Goal: Task Accomplishment & Management: Use online tool/utility

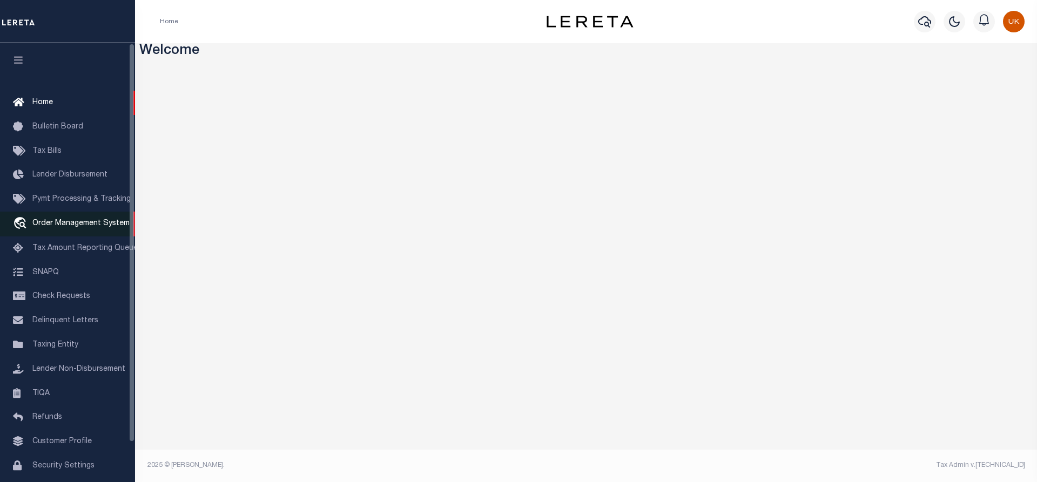
click at [49, 227] on span "Order Management System" at bounding box center [80, 224] width 97 height 8
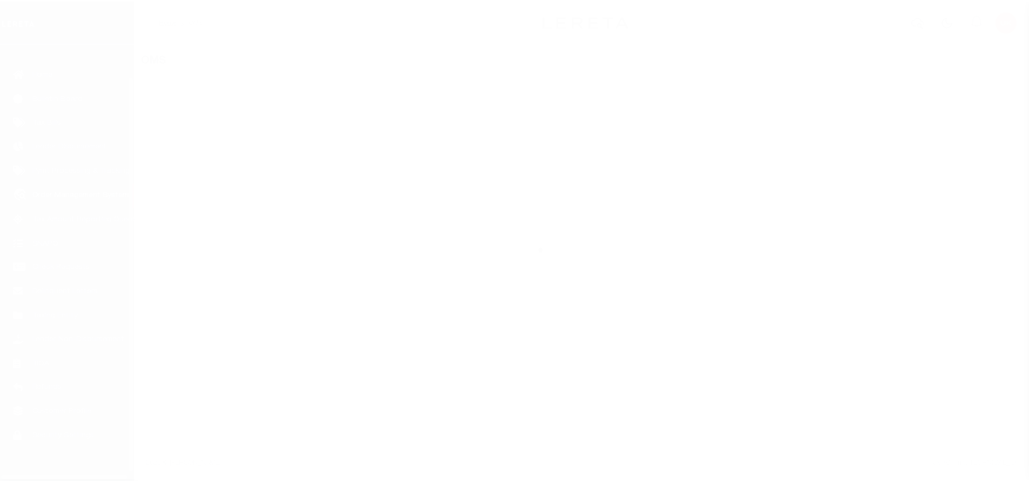
scroll to position [44, 0]
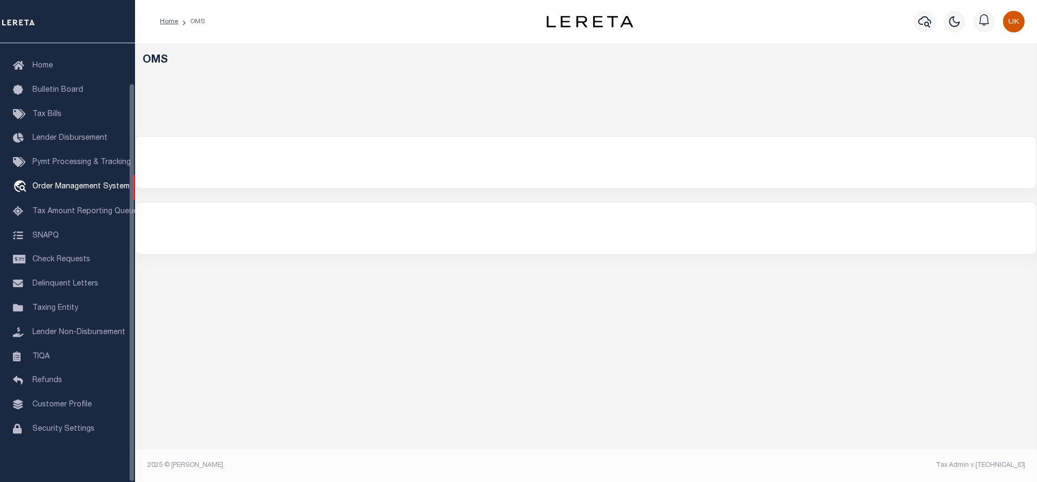
select select "200"
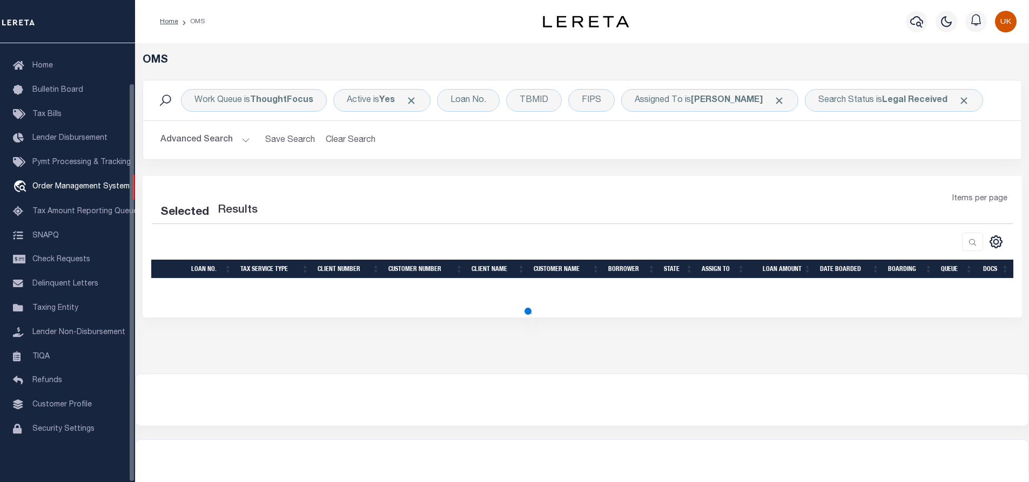
select select "200"
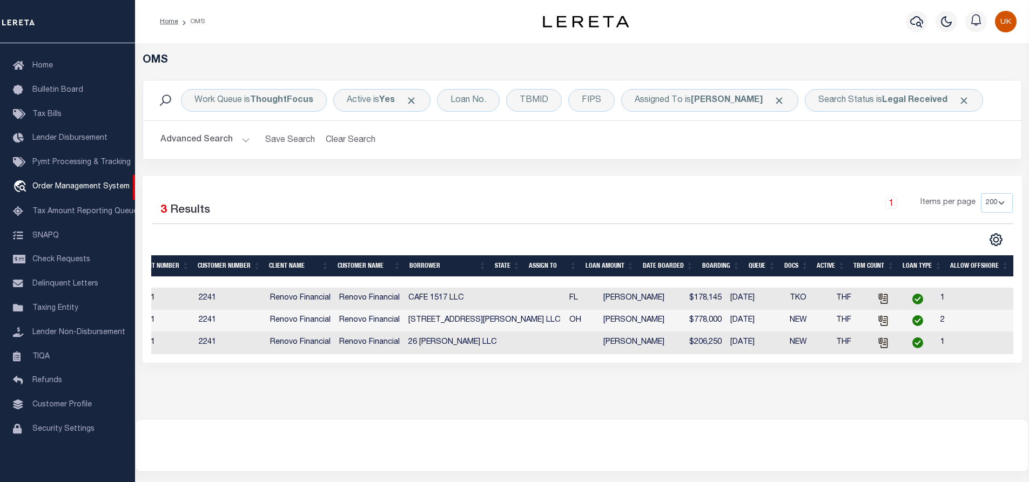
scroll to position [0, 0]
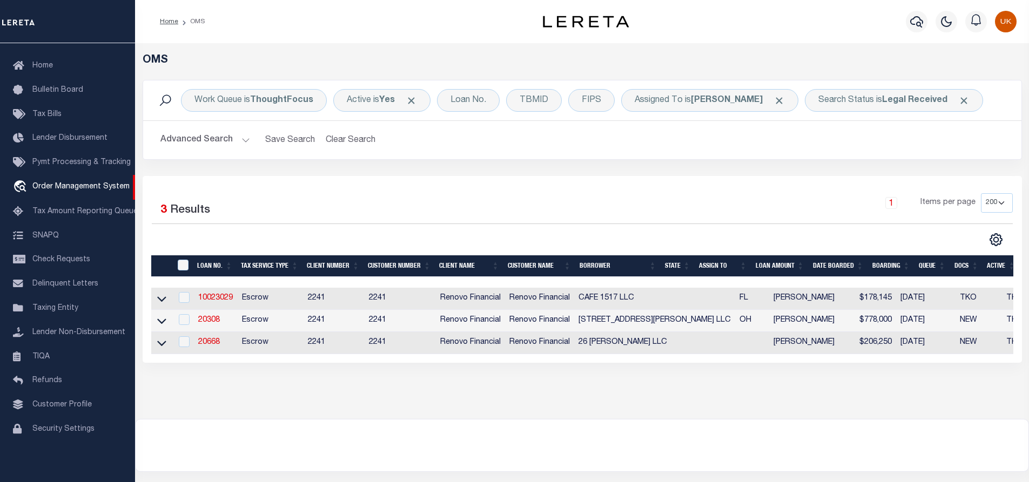
click at [570, 406] on div "OMS Work Queue is ThoughtFocus Active is Yes Loan No. TBMID FIPS Assigned To is…" at bounding box center [582, 231] width 894 height 376
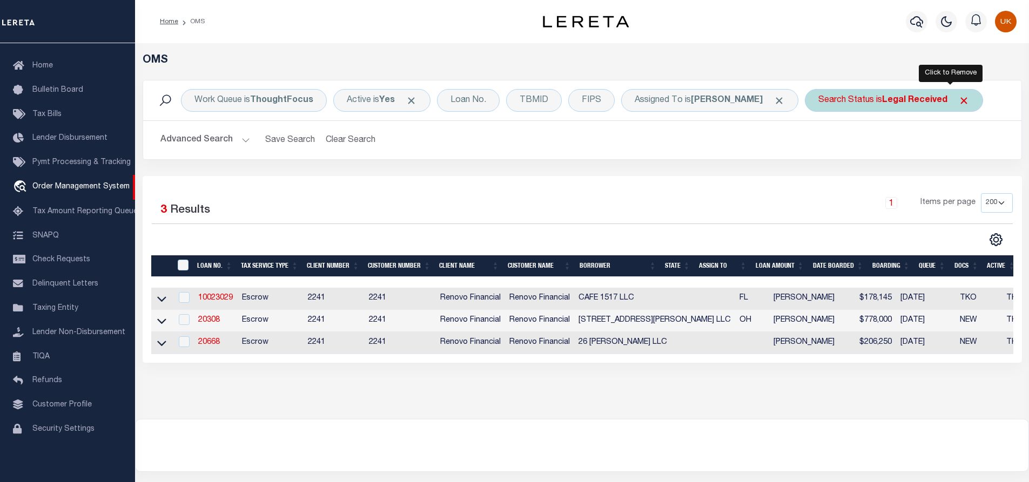
click at [958, 99] on span "Click to Remove" at bounding box center [963, 100] width 11 height 11
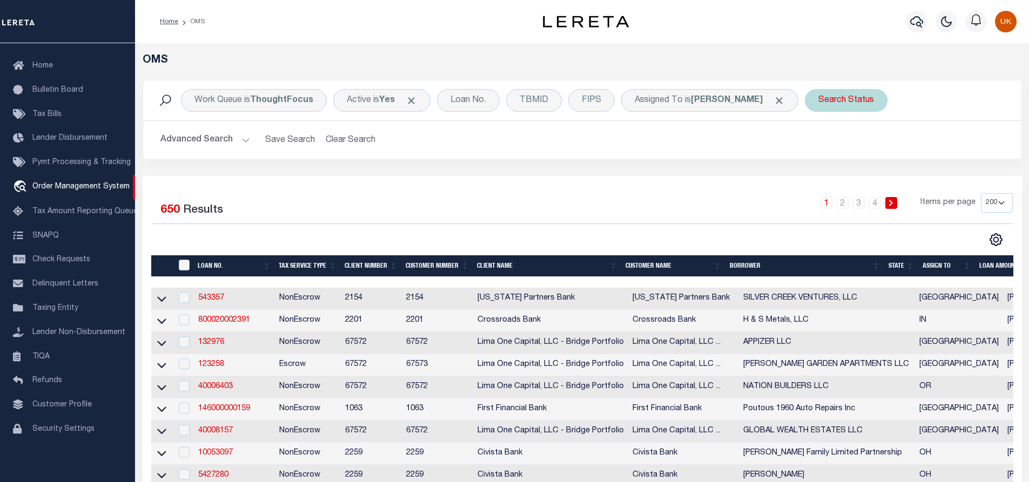
click at [845, 102] on div "Search Status" at bounding box center [846, 100] width 83 height 23
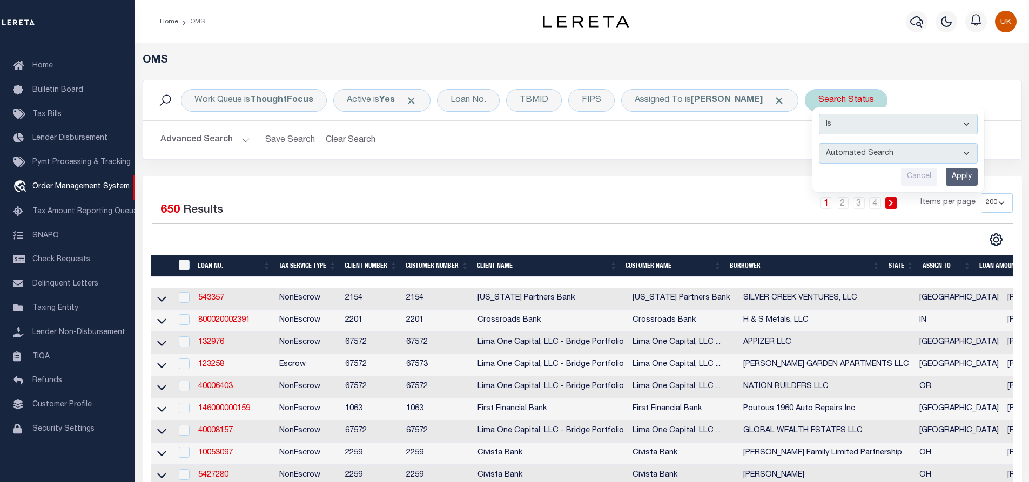
click at [847, 152] on select "Automated Search Bad Parcel Complete Duplicate Parcel High Dollar Reporting In …" at bounding box center [898, 153] width 159 height 21
select select "IP"
click at [819, 143] on select "Automated Search Bad Parcel Complete Duplicate Parcel High Dollar Reporting In …" at bounding box center [898, 153] width 159 height 21
click at [946, 177] on input "Apply" at bounding box center [962, 177] width 32 height 18
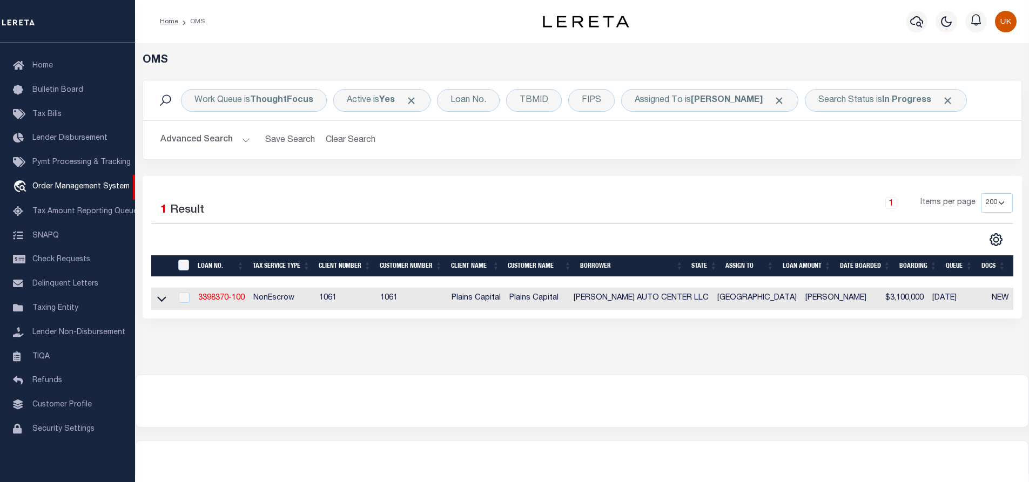
drag, startPoint x: 783, startPoint y: 322, endPoint x: 1019, endPoint y: 322, distance: 236.6
click at [1019, 319] on div "Selected 1 Result 1 Items per page 10 25 50 100 200" at bounding box center [582, 247] width 879 height 143
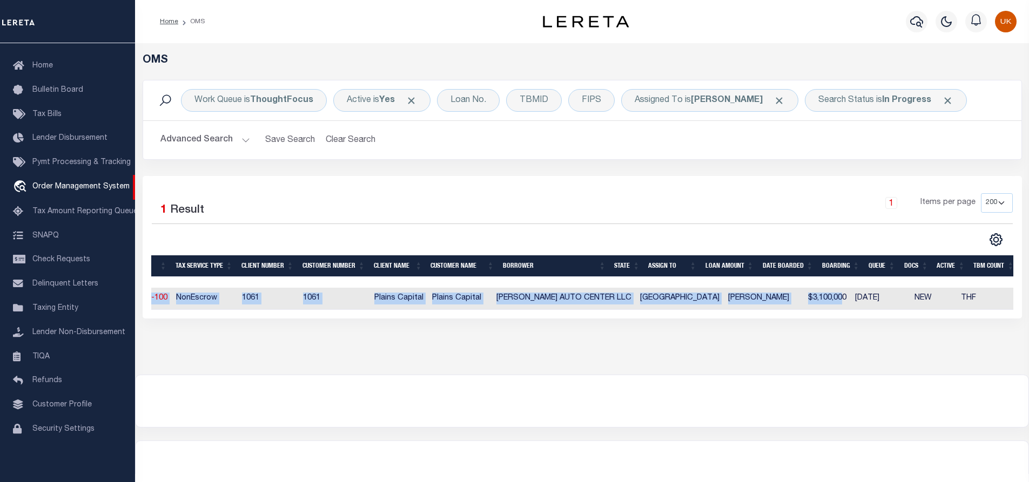
scroll to position [0, 197]
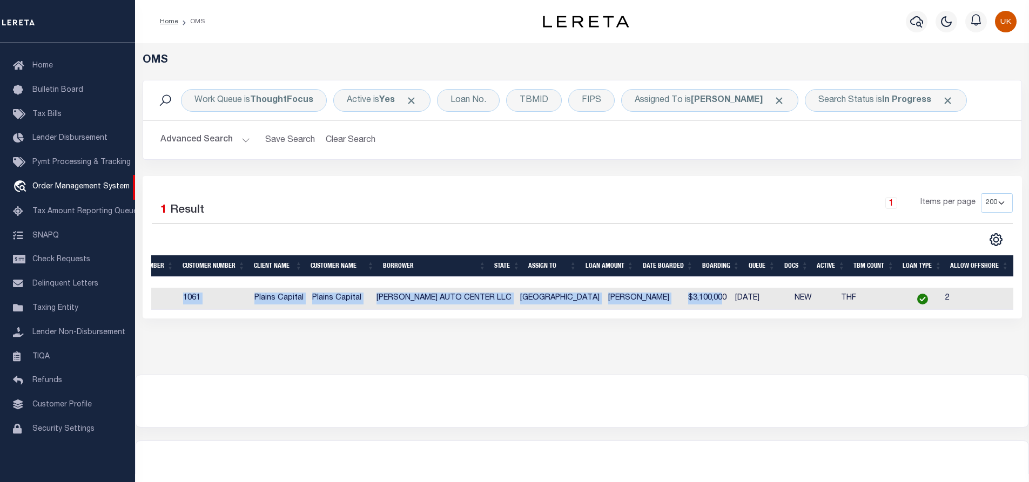
drag, startPoint x: 829, startPoint y: 311, endPoint x: 1015, endPoint y: 316, distance: 186.4
click at [1015, 316] on div "Selected 1 Result 1 Items per page 10 25 50 100 200" at bounding box center [582, 247] width 879 height 143
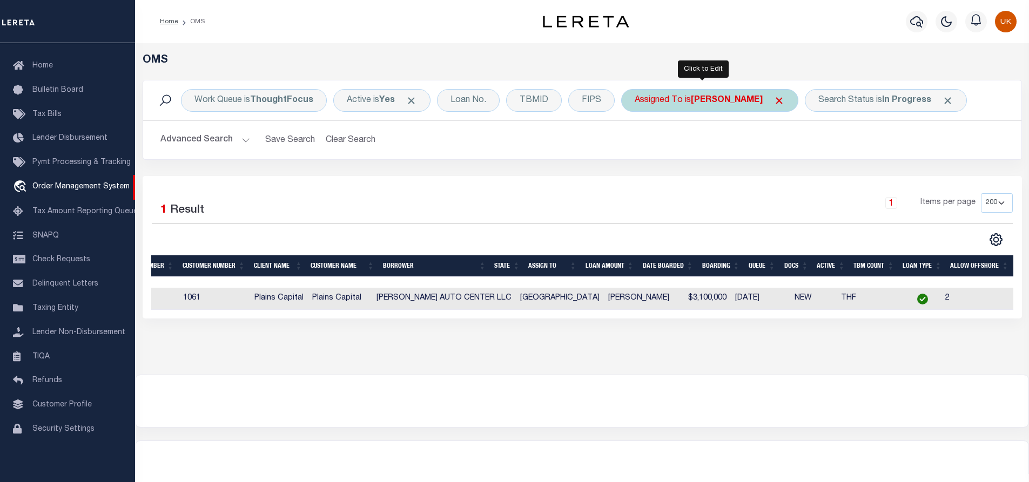
click at [708, 98] on b "[PERSON_NAME]" at bounding box center [727, 100] width 72 height 9
select select "[PERSON_NAME]"
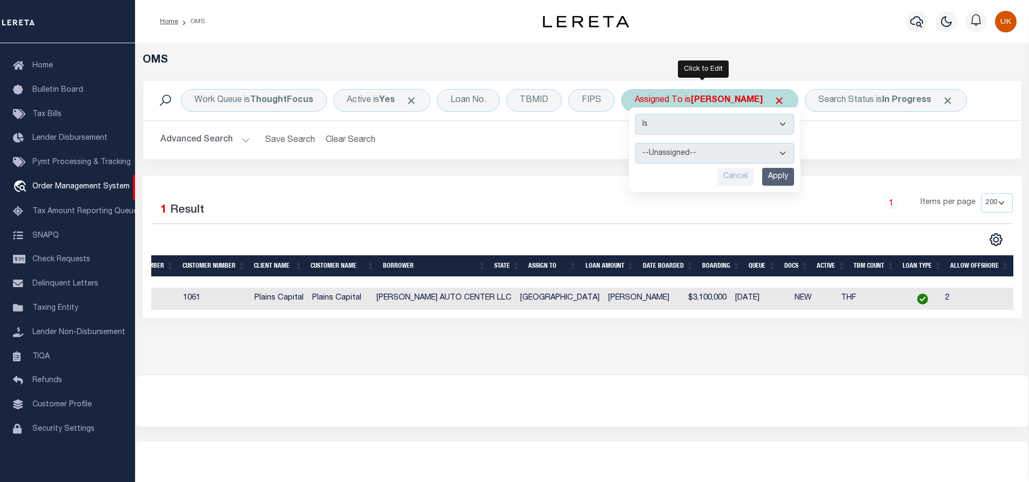
click at [665, 151] on select "--Unassigned-- [PERSON_NAME] [PERSON_NAME] [PERSON_NAME] [PERSON_NAME], [PERSON…" at bounding box center [714, 153] width 159 height 21
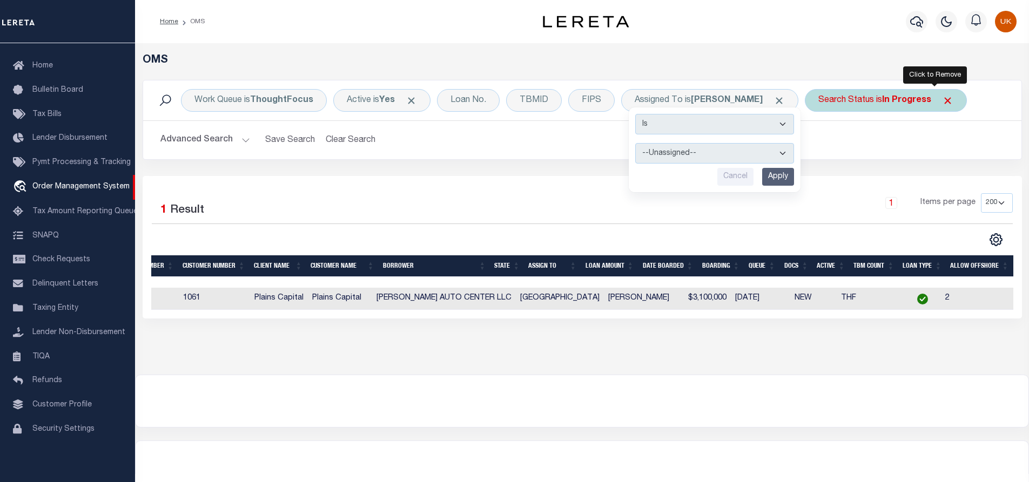
click at [942, 100] on span "Click to Remove" at bounding box center [947, 100] width 11 height 11
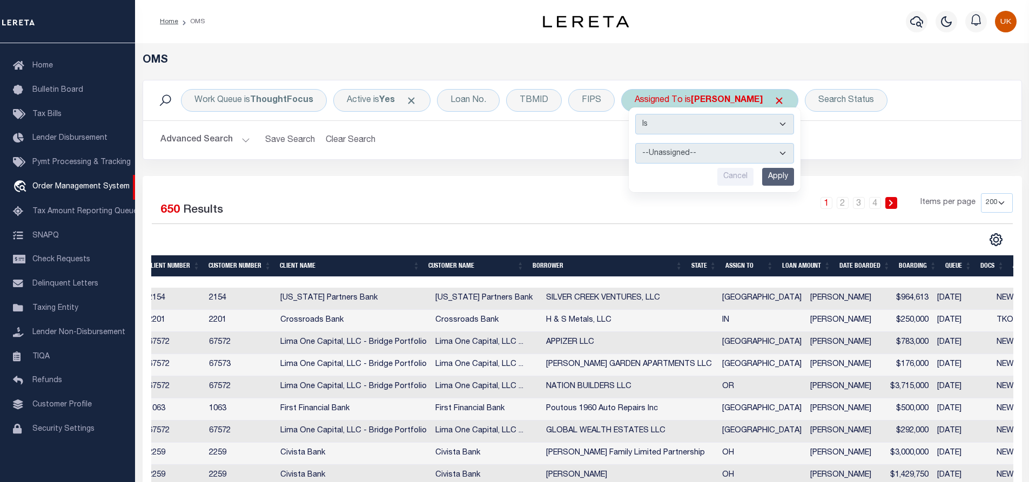
click at [739, 180] on input "Cancel" at bounding box center [735, 177] width 36 height 18
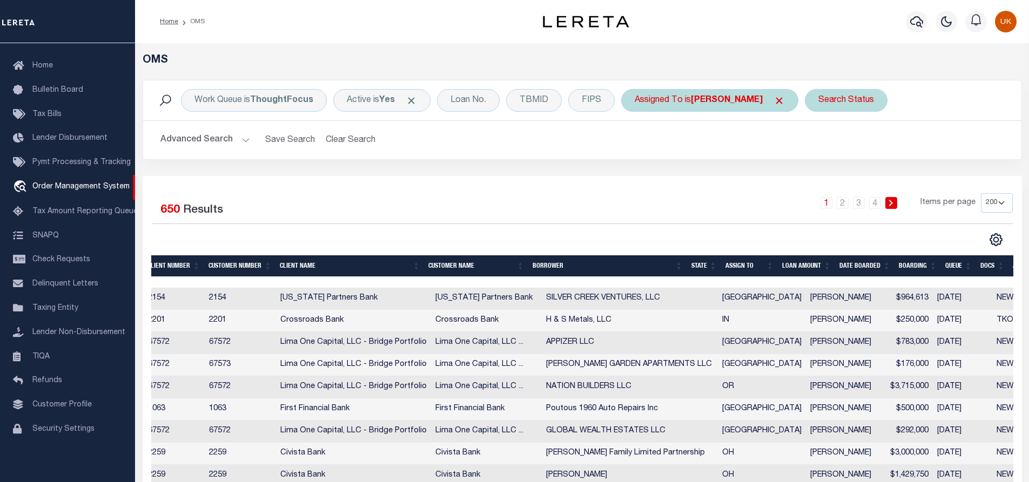
click at [839, 105] on div "Search Status" at bounding box center [846, 100] width 83 height 23
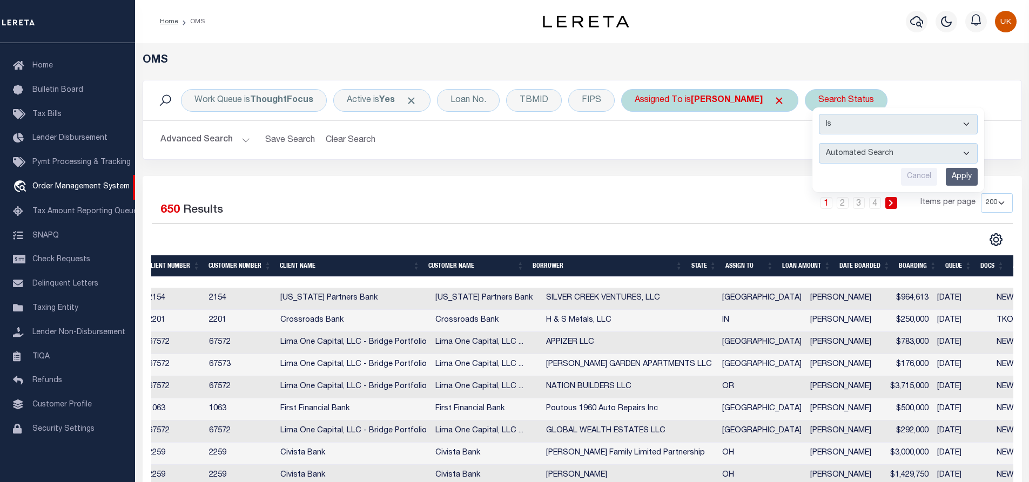
click at [848, 151] on select "Automated Search Bad Parcel Complete Duplicate Parcel High Dollar Reporting In …" at bounding box center [898, 153] width 159 height 21
select select "RD"
click at [819, 143] on select "Automated Search Bad Parcel Complete Duplicate Parcel High Dollar Reporting In …" at bounding box center [898, 153] width 159 height 21
click at [954, 173] on input "Apply" at bounding box center [962, 177] width 32 height 18
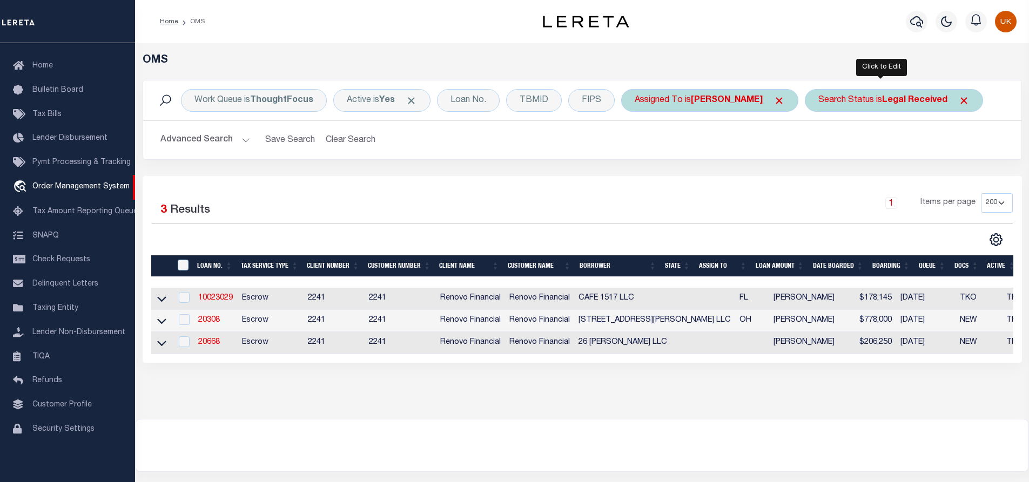
click at [917, 102] on b "Legal Received" at bounding box center [914, 100] width 65 height 9
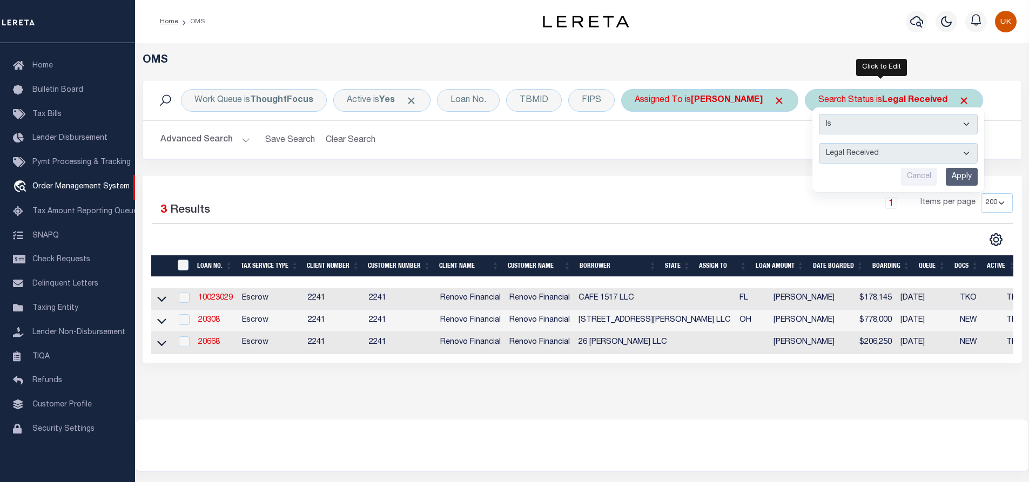
click at [855, 154] on select "Automated Search Bad Parcel Complete Duplicate Parcel High Dollar Reporting In …" at bounding box center [898, 153] width 159 height 21
select select "IP"
click at [819, 143] on select "Automated Search Bad Parcel Complete Duplicate Parcel High Dollar Reporting In …" at bounding box center [898, 153] width 159 height 21
click at [947, 173] on input "Apply" at bounding box center [962, 177] width 32 height 18
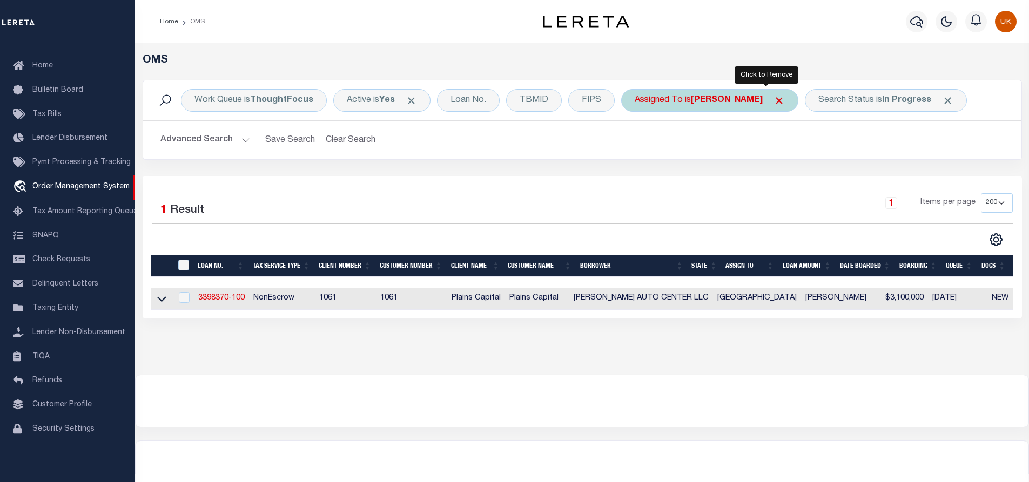
click at [774, 100] on span "Click to Remove" at bounding box center [779, 100] width 11 height 11
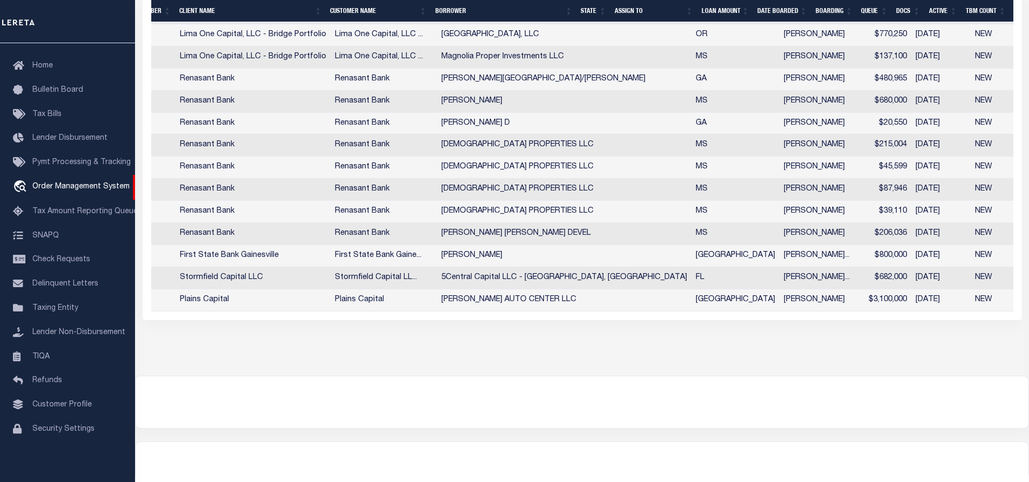
scroll to position [0, 317]
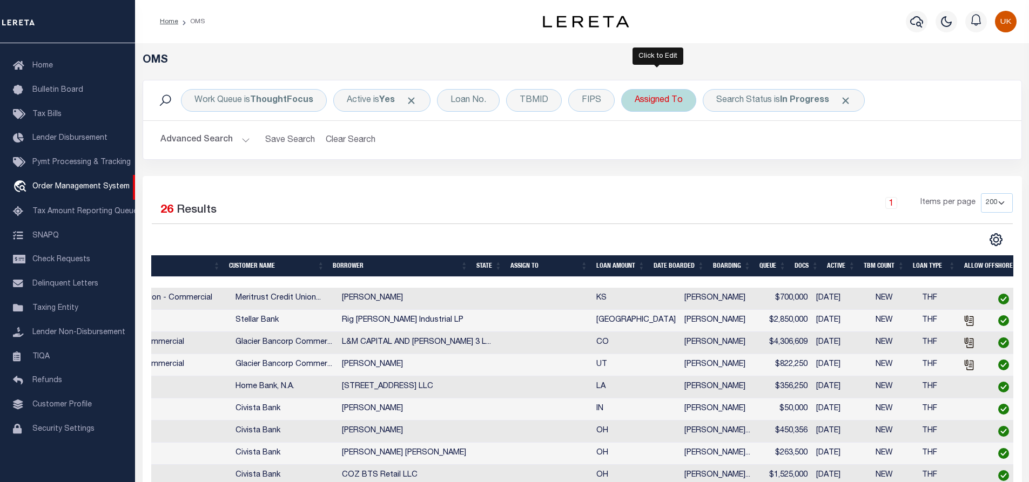
click at [650, 105] on div "Assigned To" at bounding box center [658, 100] width 75 height 23
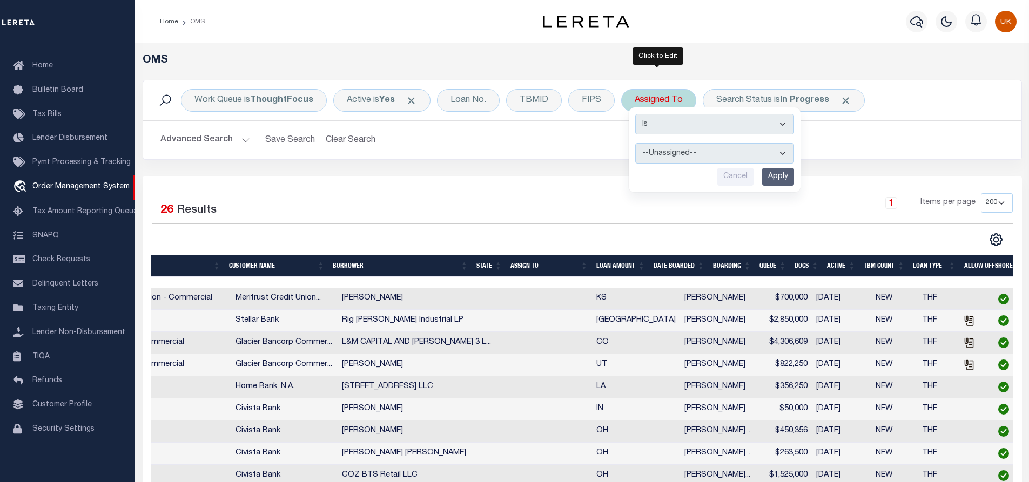
click at [660, 154] on select "--Unassigned-- [PERSON_NAME] [PERSON_NAME] [PERSON_NAME] [PERSON_NAME], [PERSON…" at bounding box center [714, 153] width 159 height 21
select select "[PERSON_NAME]"
click at [635, 143] on select "--Unassigned-- [PERSON_NAME] [PERSON_NAME] [PERSON_NAME] [PERSON_NAME], [PERSON…" at bounding box center [714, 153] width 159 height 21
click at [773, 176] on input "Apply" at bounding box center [778, 177] width 32 height 18
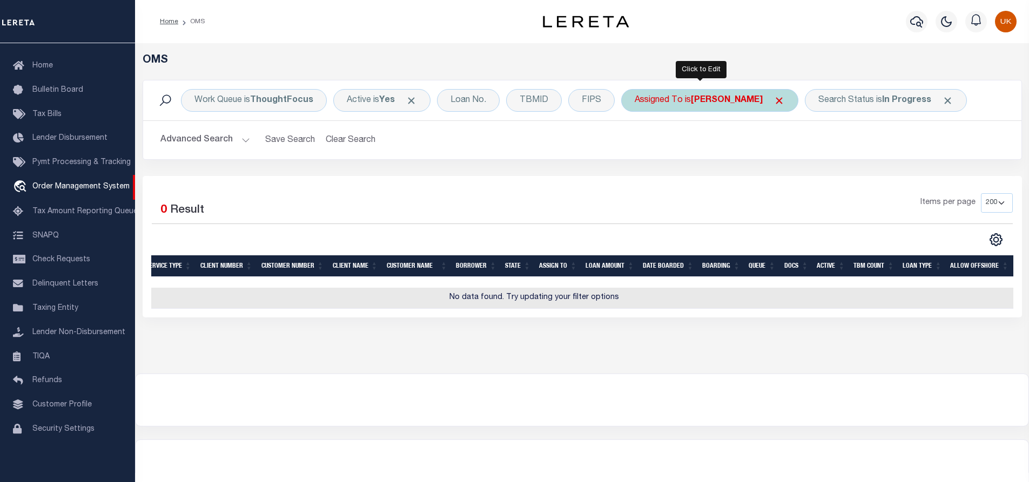
click at [712, 104] on b "[PERSON_NAME]" at bounding box center [727, 100] width 72 height 9
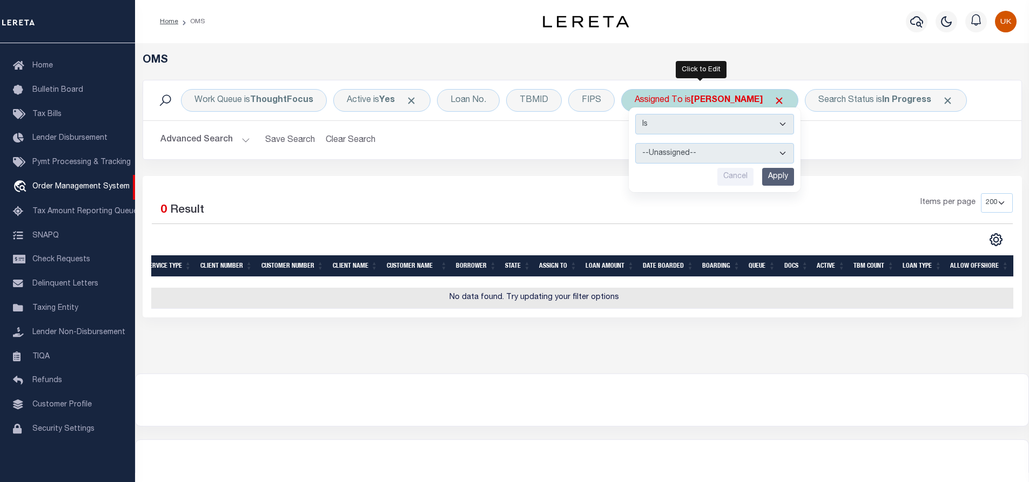
click at [669, 152] on select "--Unassigned-- [PERSON_NAME] [PERSON_NAME] [PERSON_NAME] [PERSON_NAME], [PERSON…" at bounding box center [714, 153] width 159 height 21
select select "[PERSON_NAME]"
click at [635, 143] on select "--Unassigned-- [PERSON_NAME] [PERSON_NAME] [PERSON_NAME] [PERSON_NAME], [PERSON…" at bounding box center [714, 153] width 159 height 21
click at [786, 178] on input "Apply" at bounding box center [778, 177] width 32 height 18
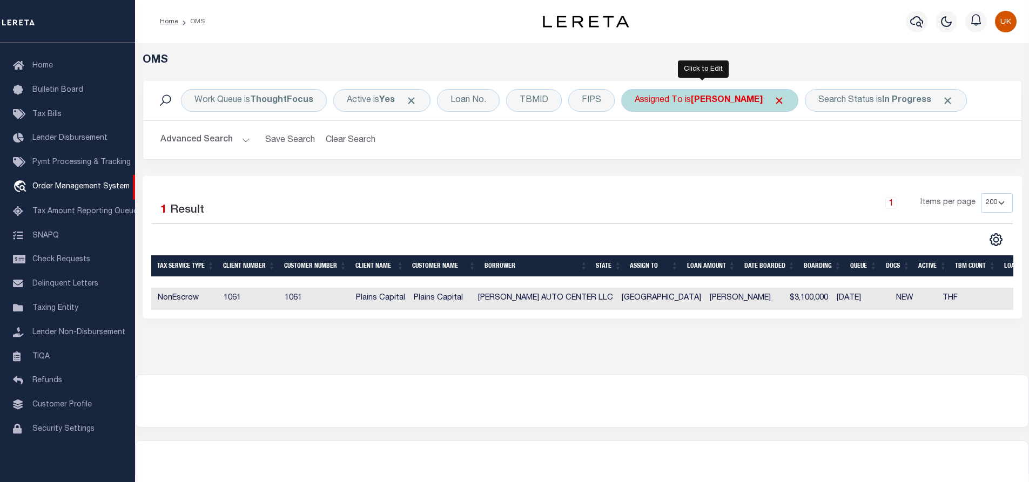
click at [735, 103] on b "[PERSON_NAME]" at bounding box center [727, 100] width 72 height 9
select select "[PERSON_NAME]"
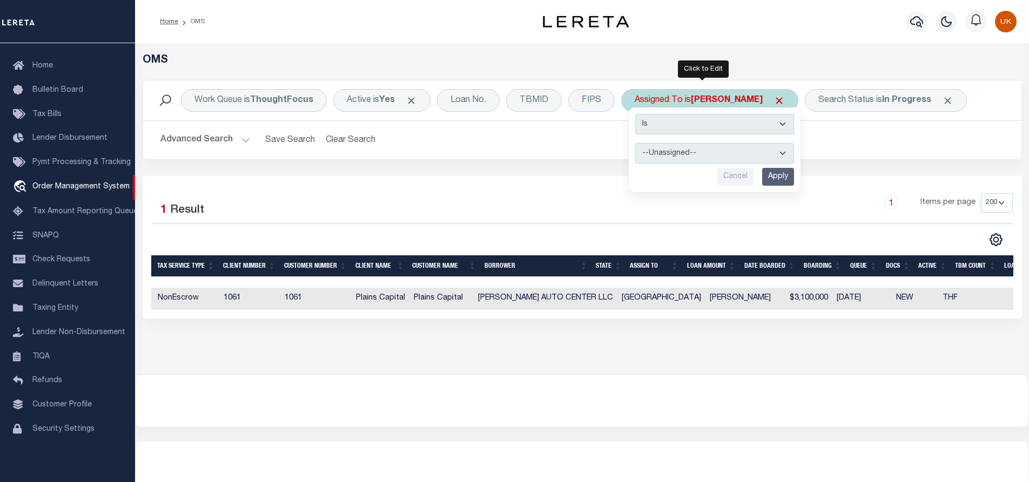
click at [691, 151] on select "--Unassigned-- [PERSON_NAME] [PERSON_NAME] [PERSON_NAME] [PERSON_NAME], [PERSON…" at bounding box center [714, 153] width 159 height 21
drag, startPoint x: 691, startPoint y: 151, endPoint x: 696, endPoint y: 149, distance: 6.0
click at [691, 151] on select "--Unassigned-- [PERSON_NAME] [PERSON_NAME] [PERSON_NAME] [PERSON_NAME], [PERSON…" at bounding box center [714, 153] width 159 height 21
click at [871, 147] on h2 "Advanced Search Save Search Clear Search tblSearchTopScreen_dynamictable_____De…" at bounding box center [582, 140] width 861 height 21
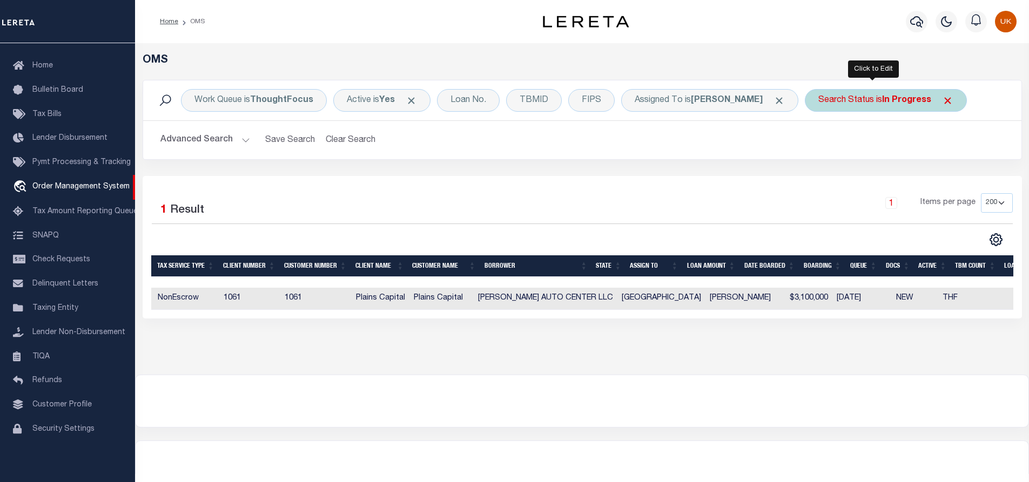
click at [899, 102] on b "In Progress" at bounding box center [906, 100] width 49 height 9
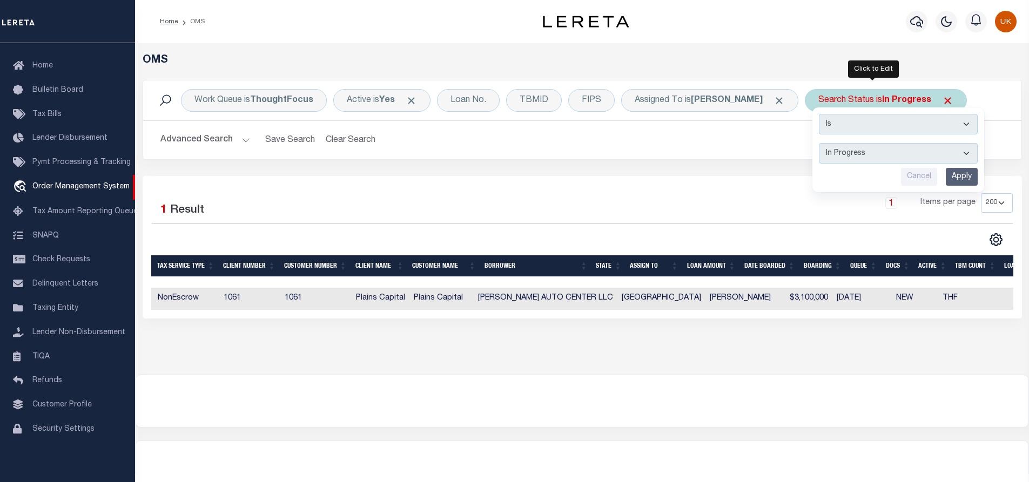
click at [855, 151] on select "Automated Search Bad Parcel Complete Duplicate Parcel High Dollar Reporting In …" at bounding box center [898, 153] width 159 height 21
select select "RD"
click at [819, 143] on select "Automated Search Bad Parcel Complete Duplicate Parcel High Dollar Reporting In …" at bounding box center [898, 153] width 159 height 21
click at [952, 174] on input "Apply" at bounding box center [962, 177] width 32 height 18
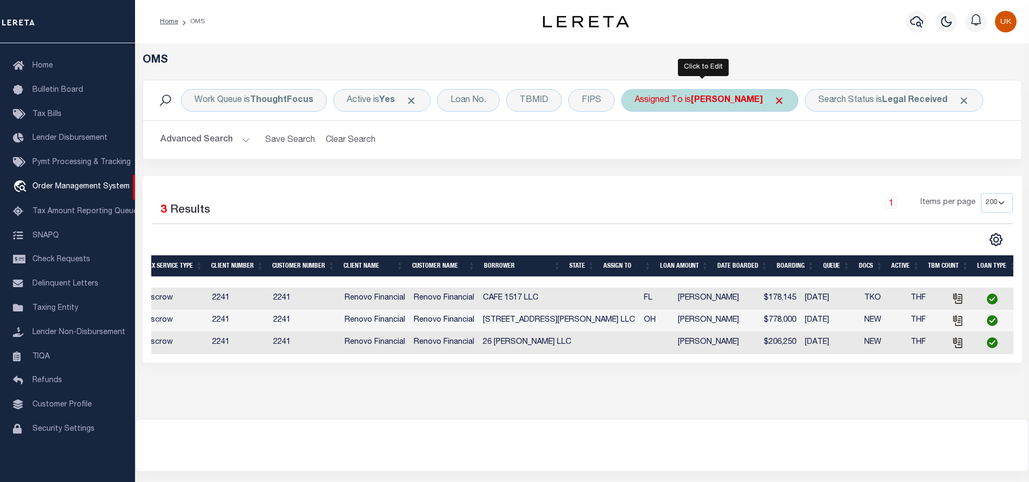
click at [711, 104] on b "[PERSON_NAME]" at bounding box center [727, 100] width 72 height 9
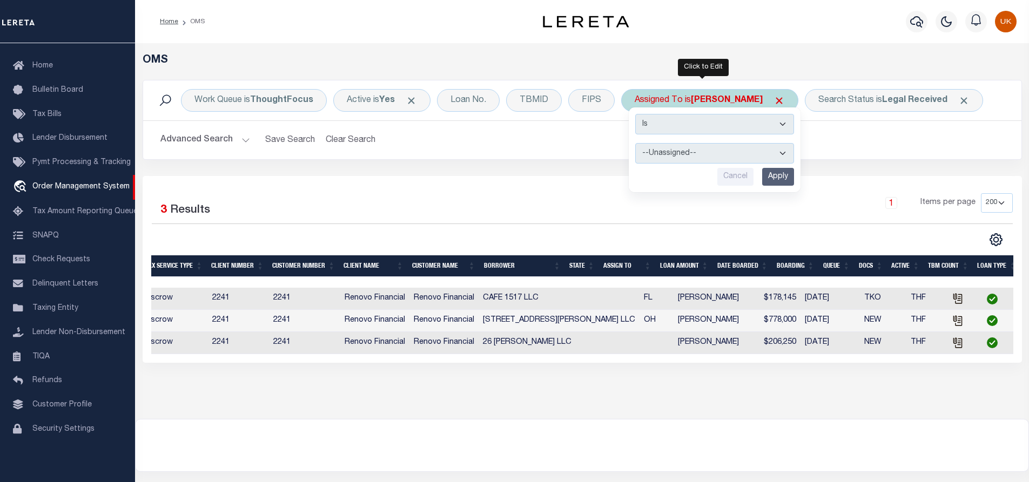
click at [680, 152] on select "--Unassigned-- [PERSON_NAME] [PERSON_NAME] [PERSON_NAME] [PERSON_NAME], [PERSON…" at bounding box center [714, 153] width 159 height 21
select select "[PERSON_NAME]"
click at [635, 143] on select "--Unassigned-- [PERSON_NAME] [PERSON_NAME] [PERSON_NAME] [PERSON_NAME], [PERSON…" at bounding box center [714, 153] width 159 height 21
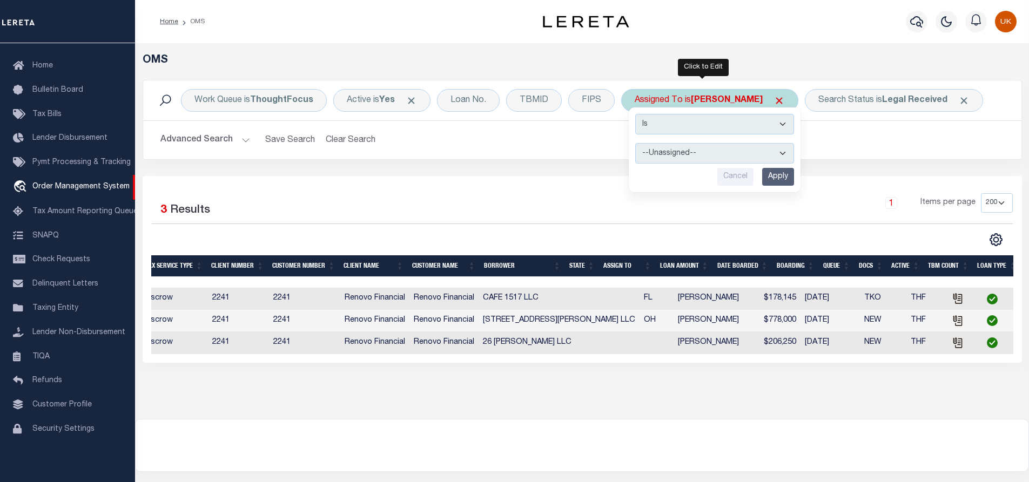
click at [777, 176] on input "Apply" at bounding box center [778, 177] width 32 height 18
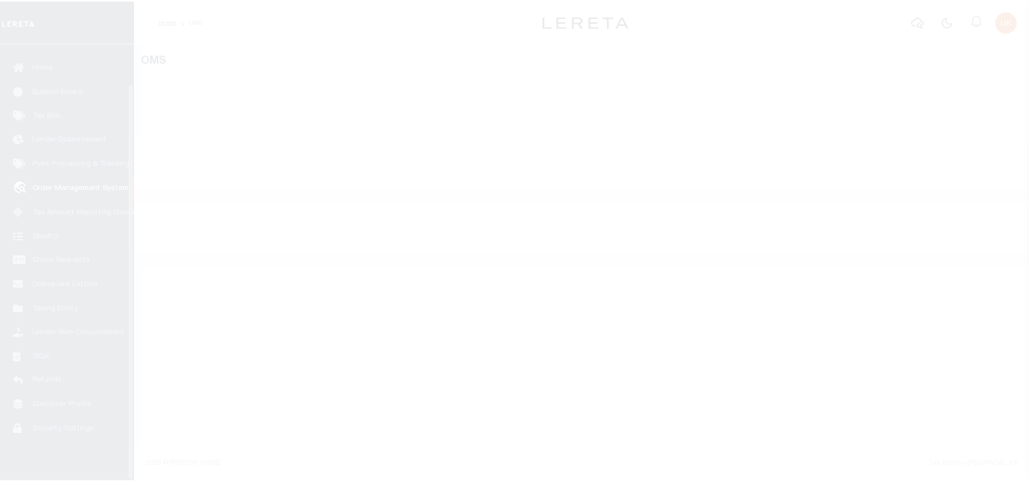
scroll to position [44, 0]
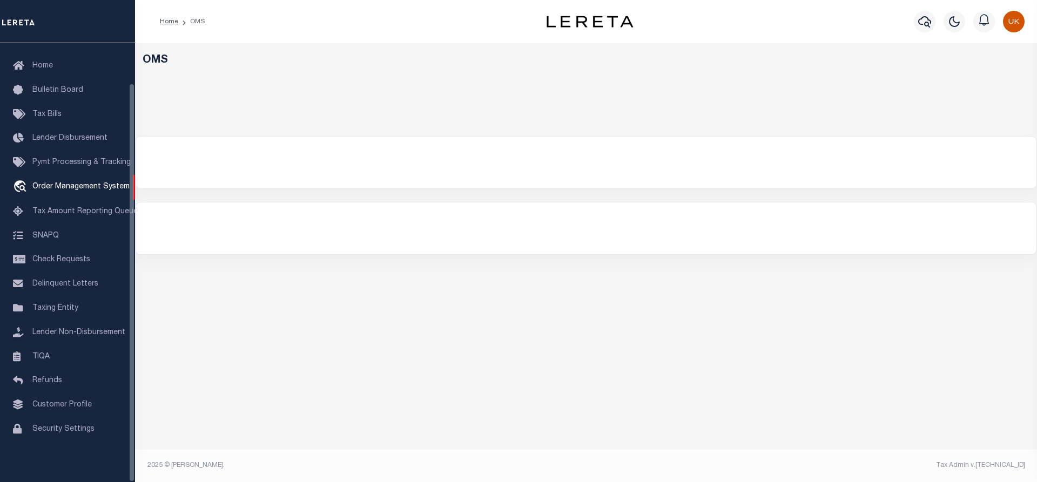
select select "200"
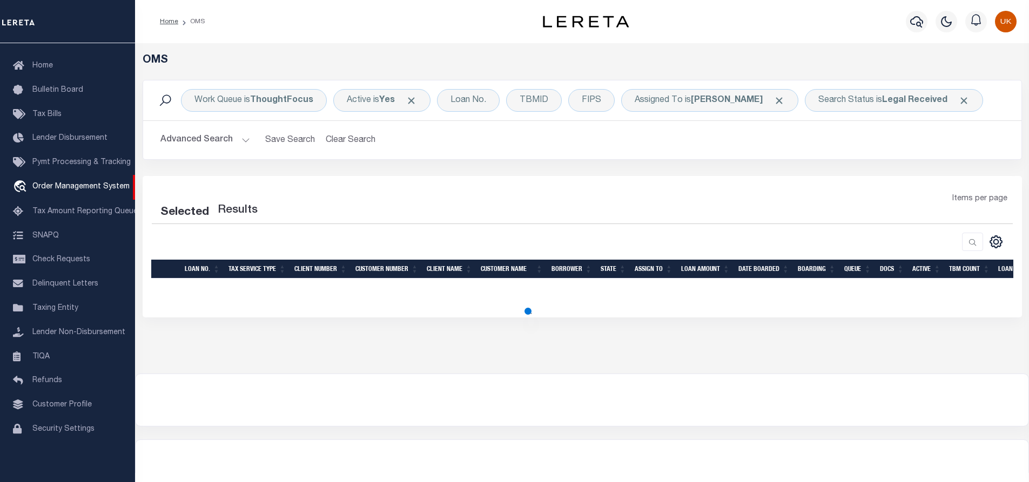
select select "200"
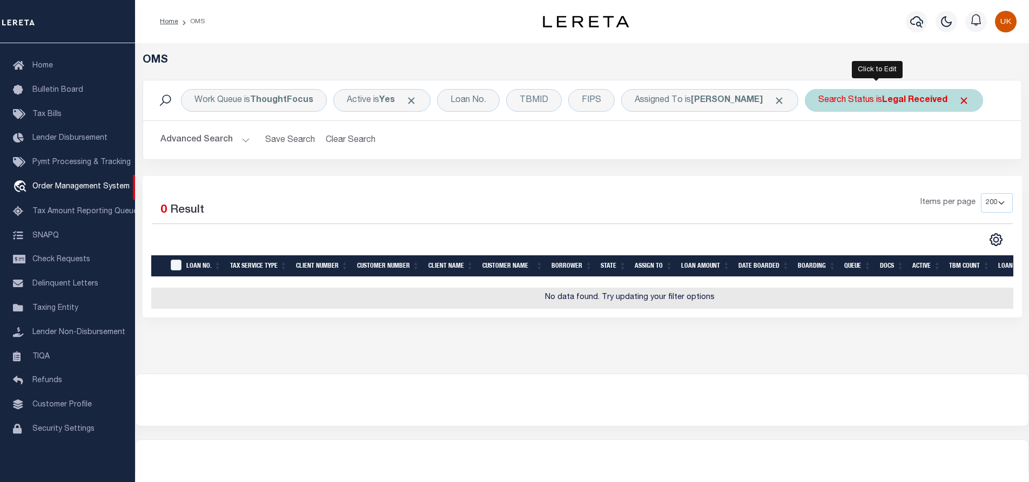
click at [899, 101] on b "Legal Received" at bounding box center [914, 100] width 65 height 9
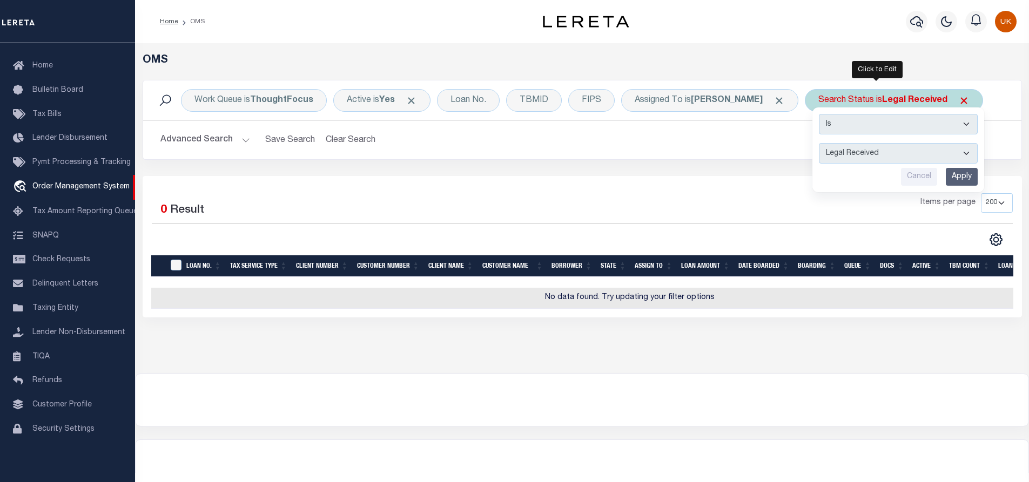
click at [882, 154] on select "Automated Search Bad Parcel Complete Duplicate Parcel High Dollar Reporting In …" at bounding box center [898, 153] width 159 height 21
select select "IP"
click at [819, 143] on select "Automated Search Bad Parcel Complete Duplicate Parcel High Dollar Reporting In …" at bounding box center [898, 153] width 159 height 21
click at [949, 174] on input "Apply" at bounding box center [962, 177] width 32 height 18
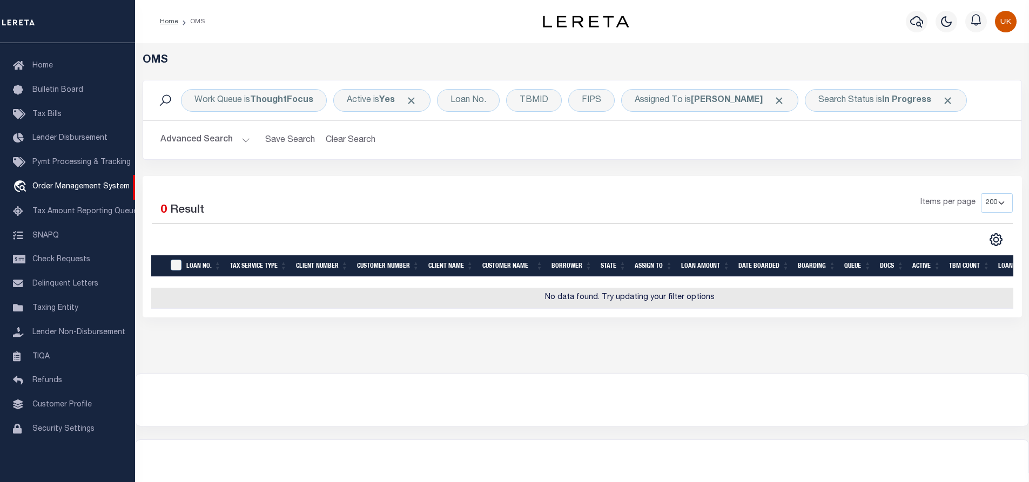
click at [694, 212] on div "Items per page 10 25 50 100 200" at bounding box center [692, 207] width 642 height 28
click at [693, 213] on div "Items per page 10 25 50 100 200" at bounding box center [692, 207] width 642 height 28
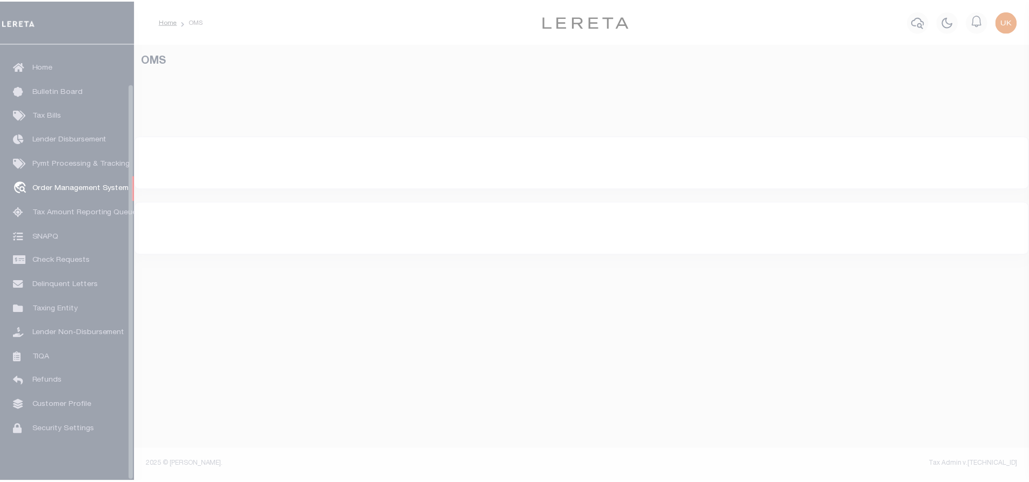
scroll to position [44, 0]
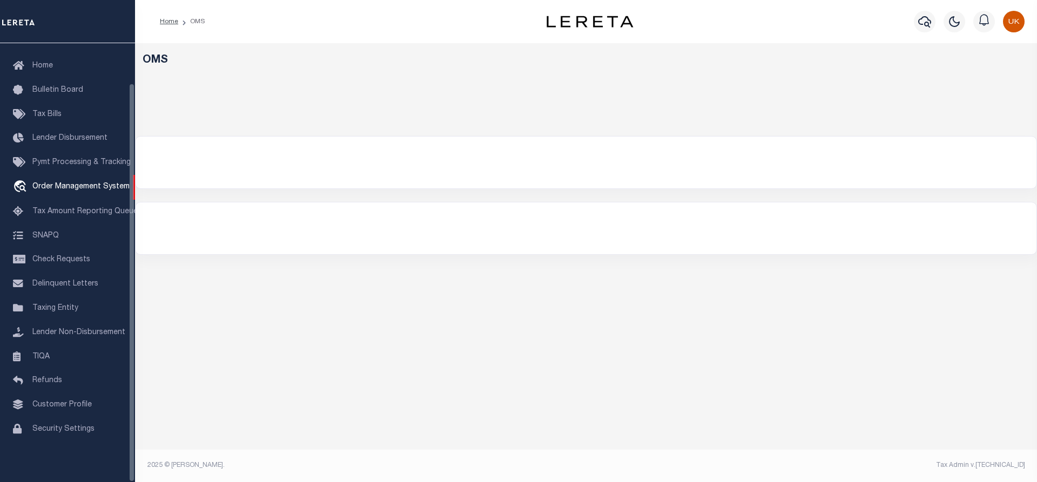
select select "200"
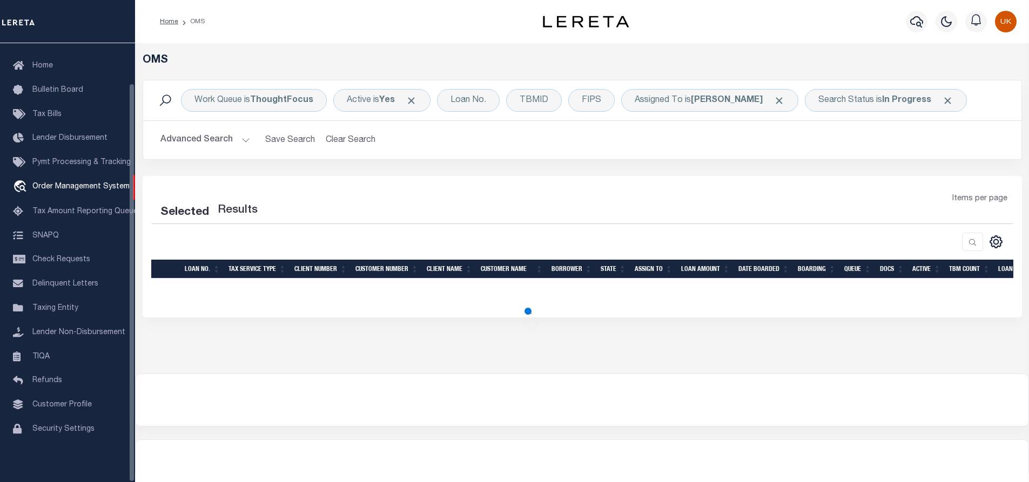
select select "200"
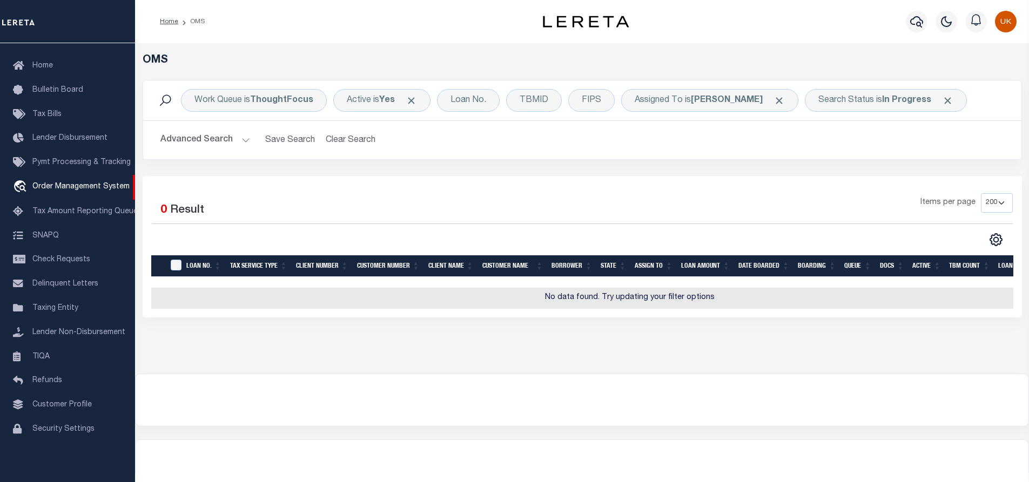
click at [702, 149] on h2 "Advanced Search Save Search Clear Search tblSearchTopScreen_dynamictable_____De…" at bounding box center [582, 140] width 861 height 21
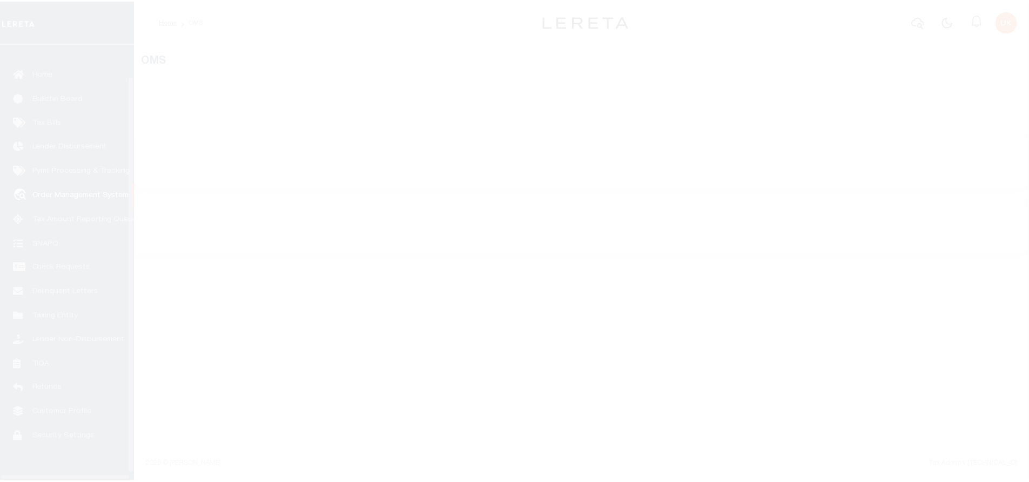
scroll to position [44, 0]
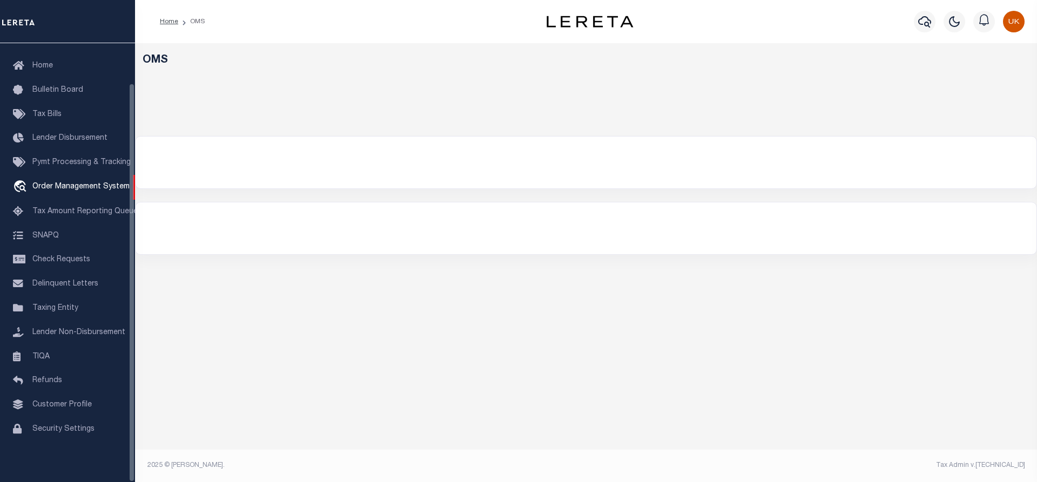
select select "200"
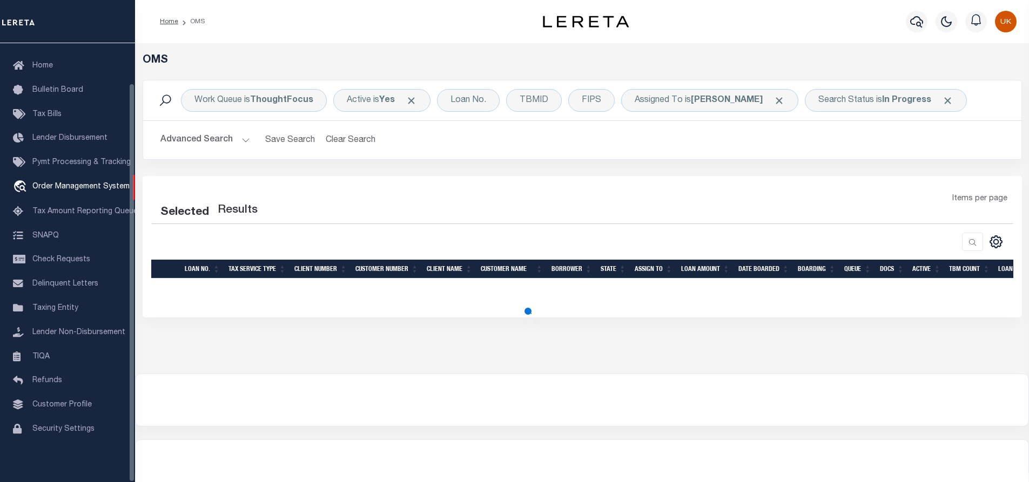
select select "200"
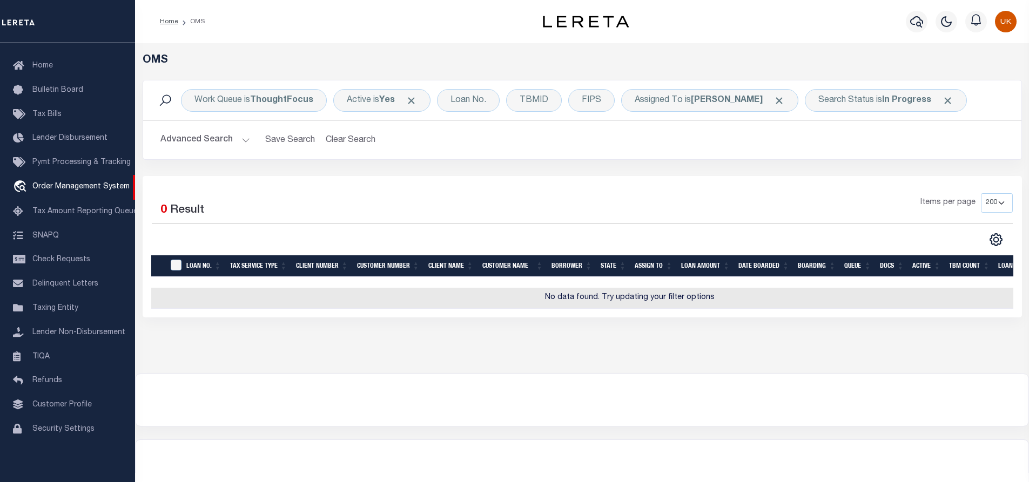
click at [693, 168] on div "Work Queue is ThoughtFocus Active is Yes Loan No. TBMID FIPS Assigned To is [PE…" at bounding box center [583, 128] width 896 height 96
click at [512, 413] on div at bounding box center [582, 400] width 893 height 52
click at [554, 387] on div at bounding box center [582, 400] width 893 height 52
